Goal: Find specific page/section: Find specific page/section

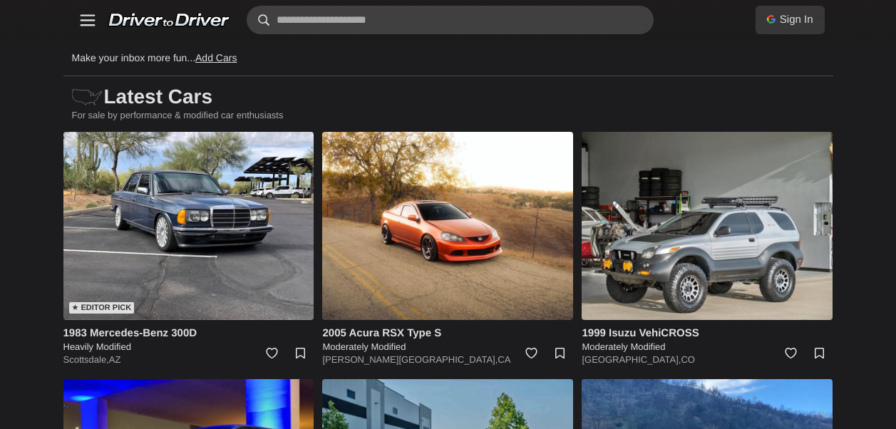
click at [376, 20] on input "text" at bounding box center [450, 20] width 407 height 29
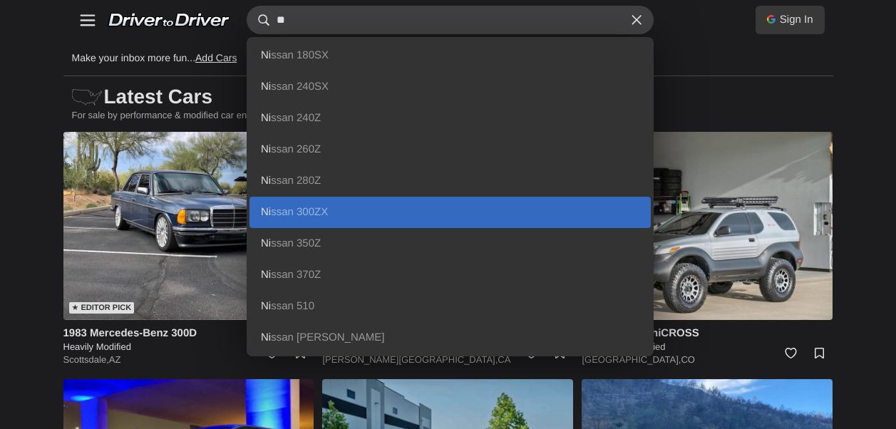
type input "**"
click at [310, 203] on link "Ni ssan 300ZX" at bounding box center [449, 212] width 401 height 31
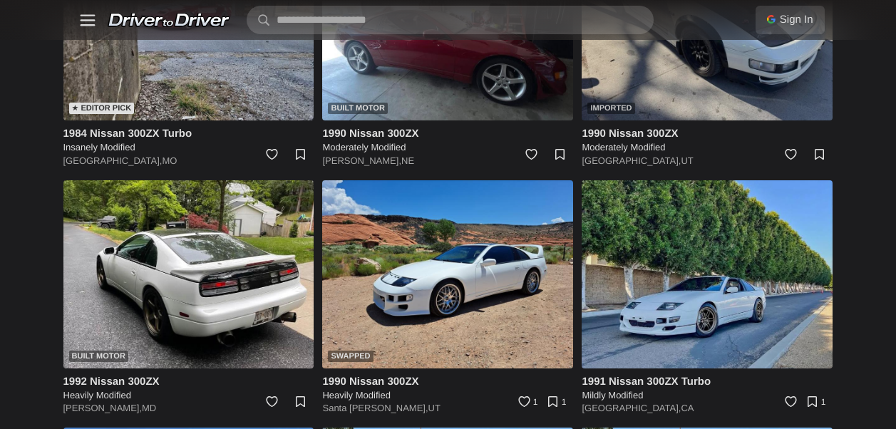
scroll to position [596, 0]
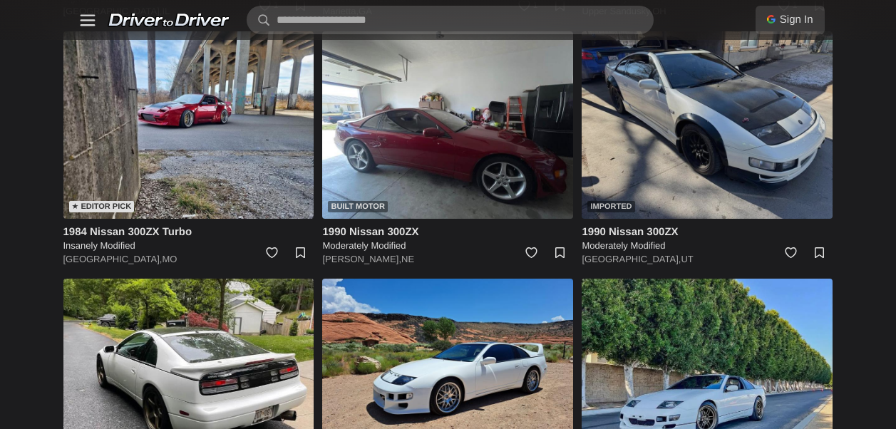
click at [736, 154] on img at bounding box center [707, 125] width 251 height 188
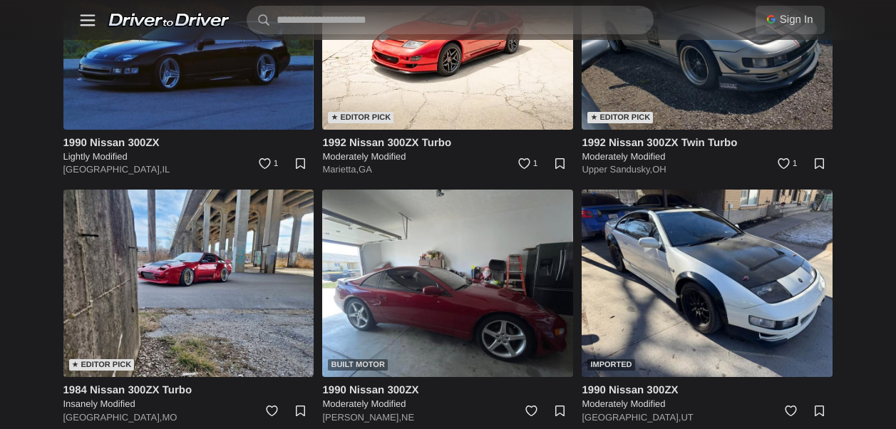
scroll to position [311, 0]
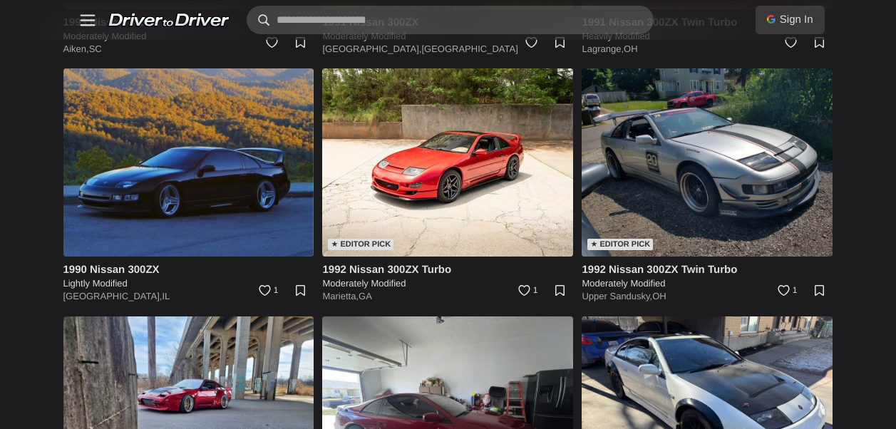
click at [417, 15] on input "text" at bounding box center [450, 20] width 407 height 29
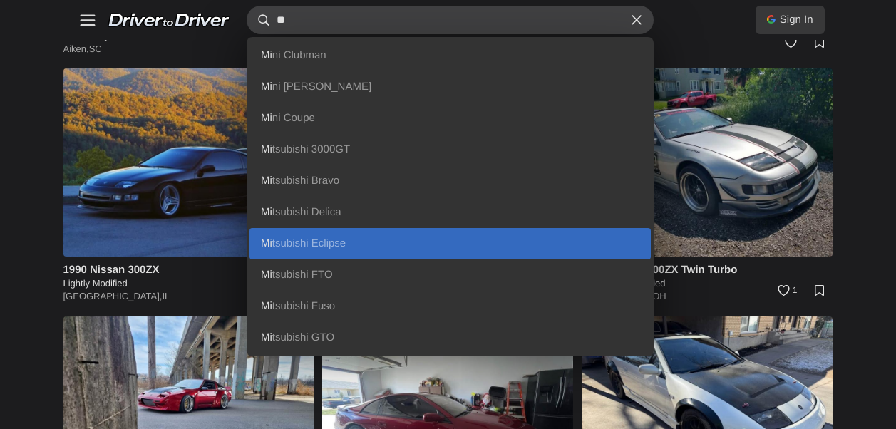
type input "**"
click at [311, 232] on link "Mi tsubishi Eclipse" at bounding box center [449, 243] width 401 height 31
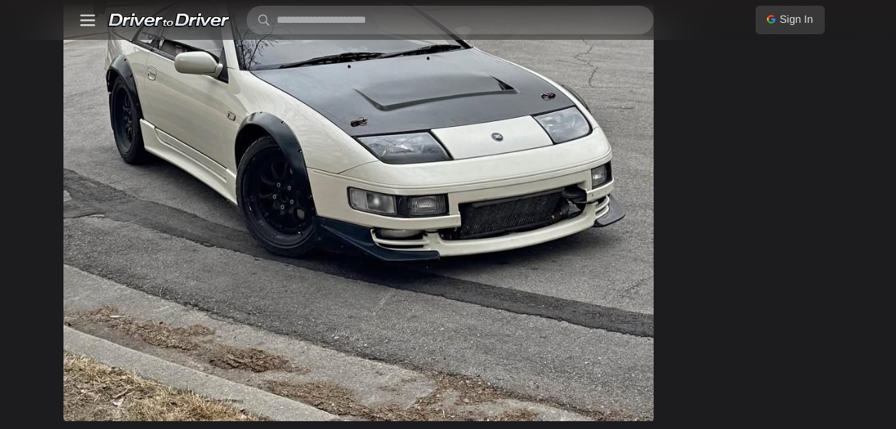
scroll to position [1283, 0]
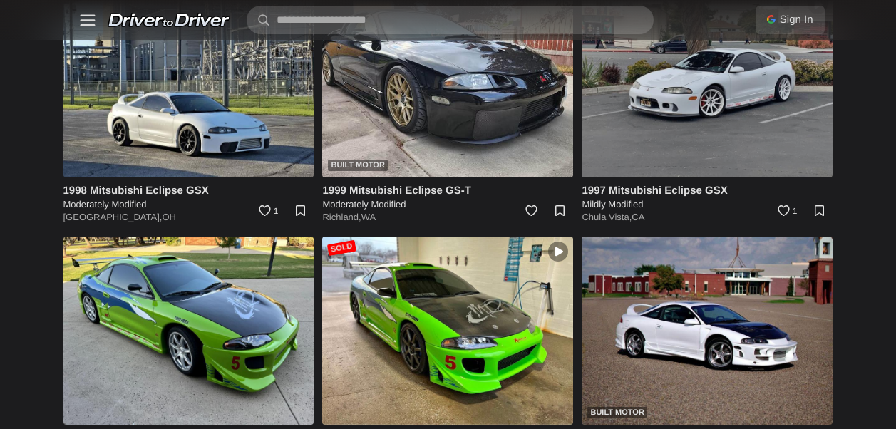
scroll to position [213, 0]
